Goal: Communication & Community: Answer question/provide support

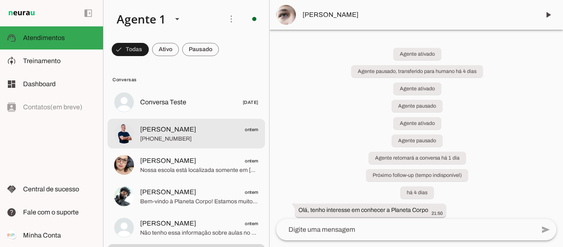
click at [198, 117] on md-item "[PERSON_NAME] ontem [PHONE_NUMBER]" at bounding box center [187, 102] width 158 height 30
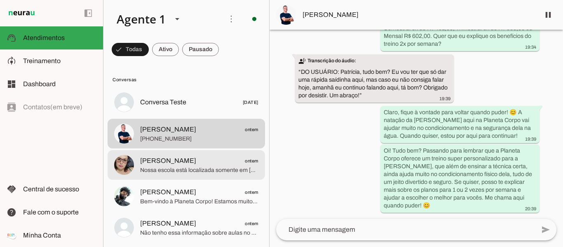
click at [167, 171] on span "Nossa escola está localizada somente em [GEOGRAPHIC_DATA], no Garcia, [GEOGRAPH…" at bounding box center [199, 170] width 118 height 8
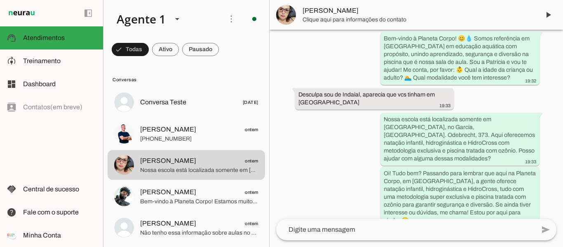
scroll to position [126, 0]
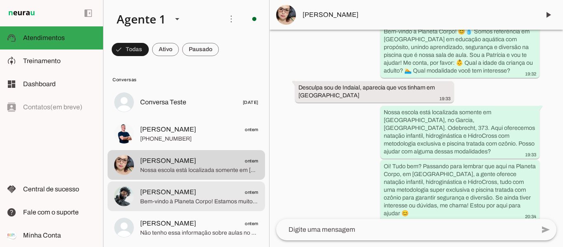
click at [181, 202] on span "Bem-vindo à Planeta Corpo! Estamos muito felizes com seu contato! 😊 💧 A piscina…" at bounding box center [199, 202] width 118 height 8
